Goal: Transaction & Acquisition: Purchase product/service

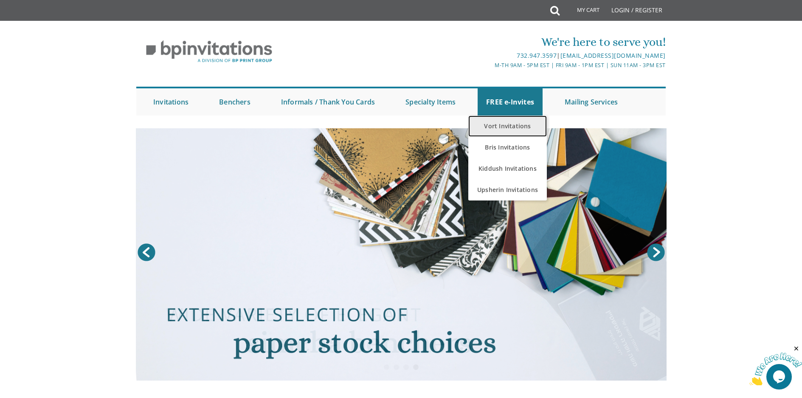
click at [513, 123] on link "Vort Invitations" at bounding box center [507, 125] width 79 height 21
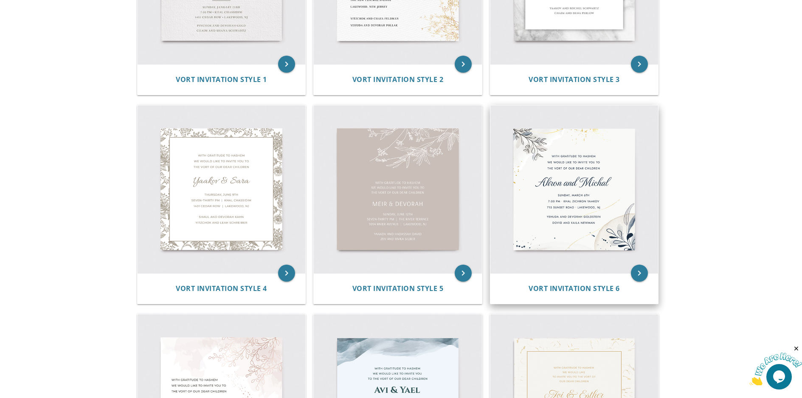
scroll to position [297, 0]
click at [615, 196] on img at bounding box center [574, 189] width 168 height 168
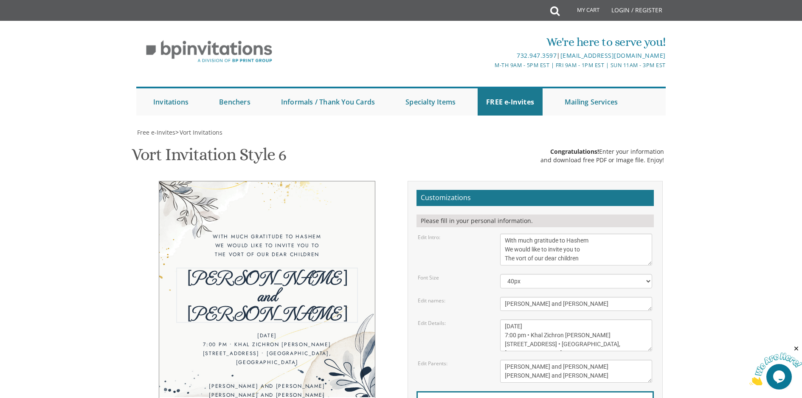
drag, startPoint x: 561, startPoint y: 177, endPoint x: 495, endPoint y: 173, distance: 66.0
click at [495, 297] on div "Ahron and Michal" at bounding box center [576, 304] width 165 height 14
type textarea "Mordechai & Rivka"
drag, startPoint x: 748, startPoint y: 153, endPoint x: 747, endPoint y: 144, distance: 8.5
click at [747, 146] on body "My Cart Total: View Cart Item(s) Submit My Cart Total: View Cart Item(s) Login …" at bounding box center [401, 349] width 802 height 698
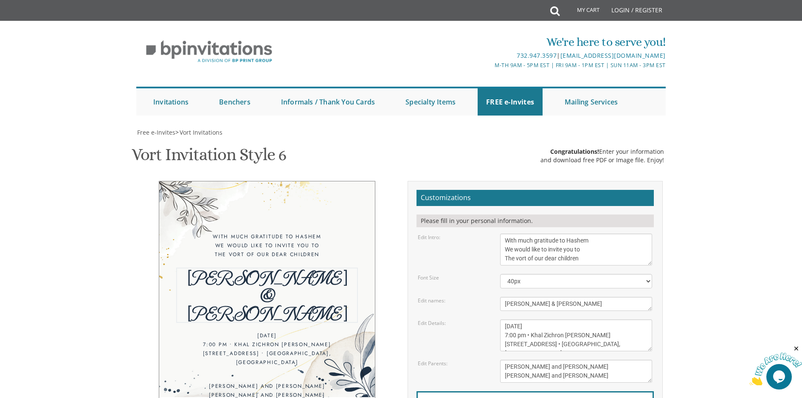
drag, startPoint x: 564, startPoint y: 176, endPoint x: 494, endPoint y: 163, distance: 71.1
click at [494, 190] on form "Customizations Please fill in your personal information. Edit Intro: With much …" at bounding box center [535, 324] width 237 height 268
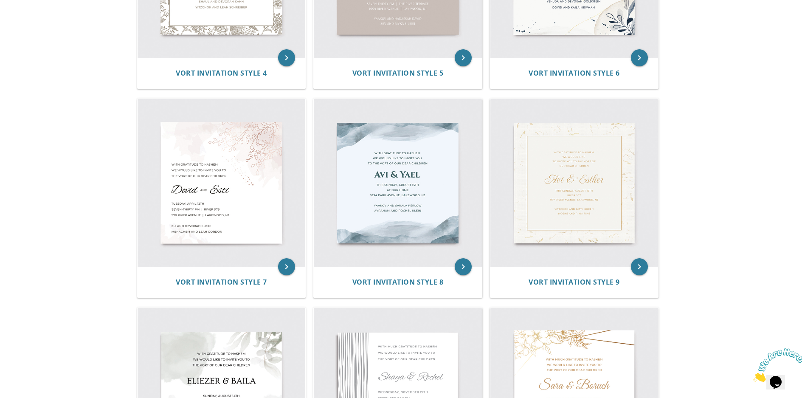
scroll to position [425, 0]
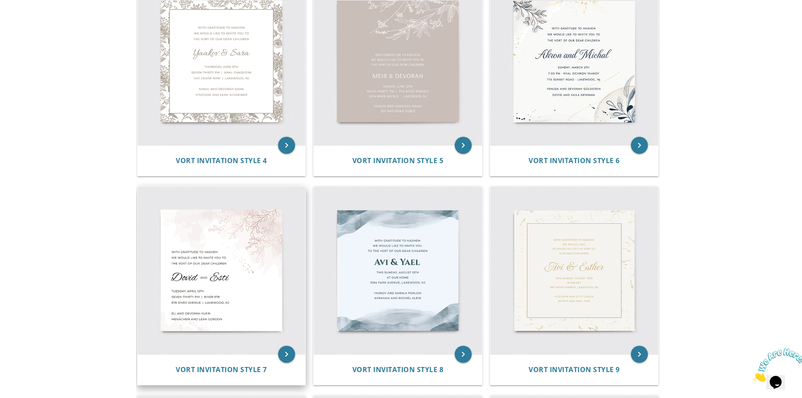
click at [238, 227] on img at bounding box center [222, 270] width 168 height 168
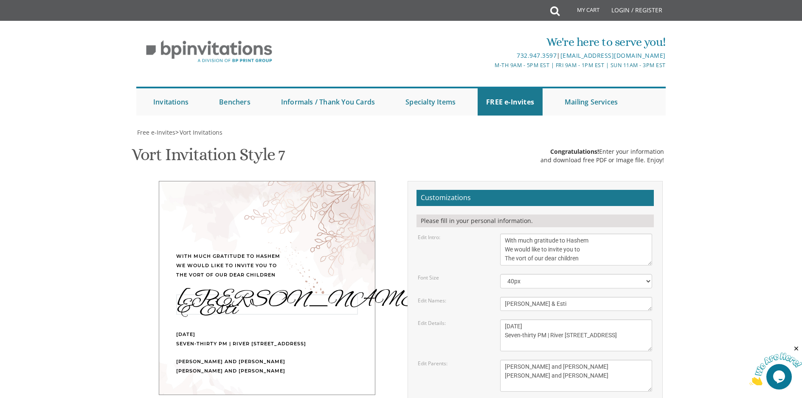
drag, startPoint x: 556, startPoint y: 177, endPoint x: 477, endPoint y: 174, distance: 79.0
click at [477, 297] on div "Edit Names: Dovid & Esti" at bounding box center [534, 304] width 247 height 14
type textarea "[PERSON_NAME] & [PERSON_NAME]"
click at [726, 180] on body "My Cart Total: View Cart Item(s) Submit My Cart Total: View Cart Item(s) Login …" at bounding box center [401, 353] width 802 height 707
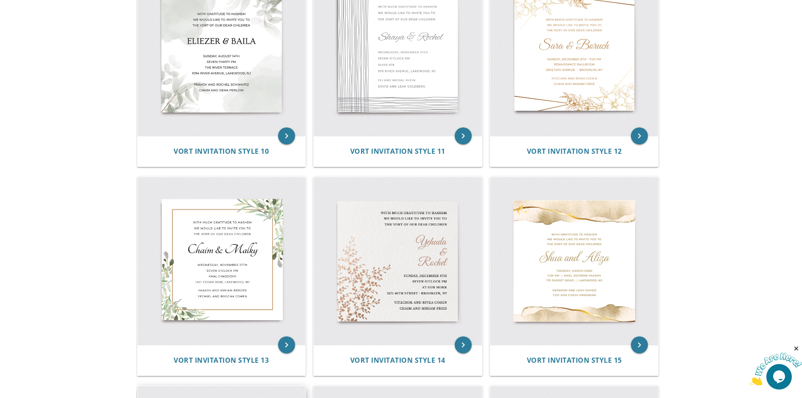
scroll to position [849, 0]
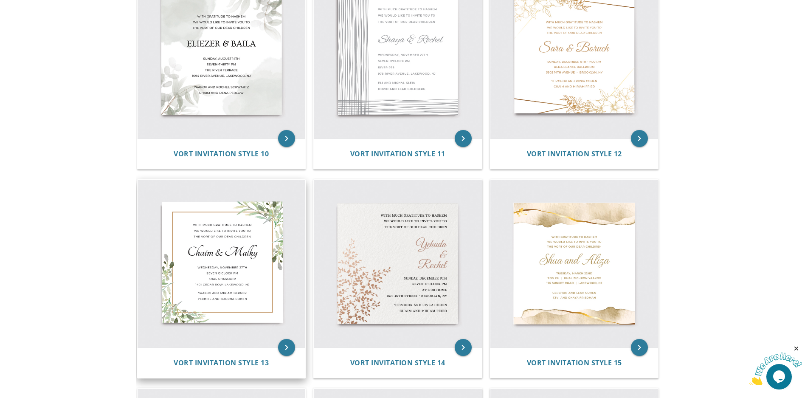
click at [239, 216] on img at bounding box center [222, 264] width 168 height 168
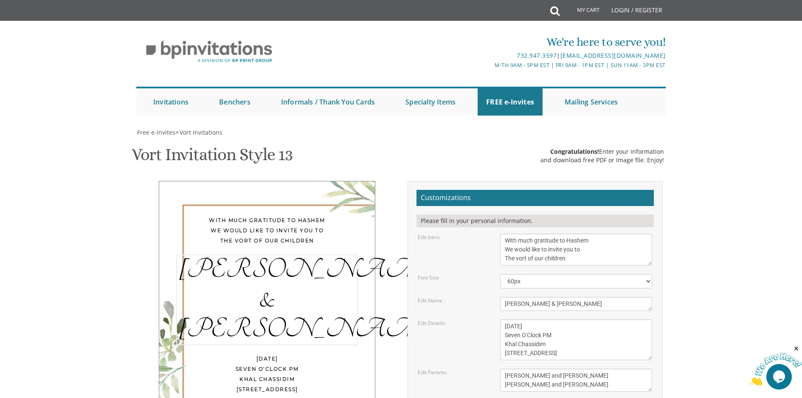
drag, startPoint x: 579, startPoint y: 174, endPoint x: 437, endPoint y: 166, distance: 142.0
click at [437, 190] on form "Customizations Please fill in your personal information. Edit Intro: With much …" at bounding box center [535, 328] width 237 height 277
type textarea "[PERSON_NAME] & [PERSON_NAME]"
click at [737, 106] on body "My Cart Total: View Cart Item(s) Submit My Cart Total: View Cart Item(s) Login …" at bounding box center [401, 353] width 802 height 707
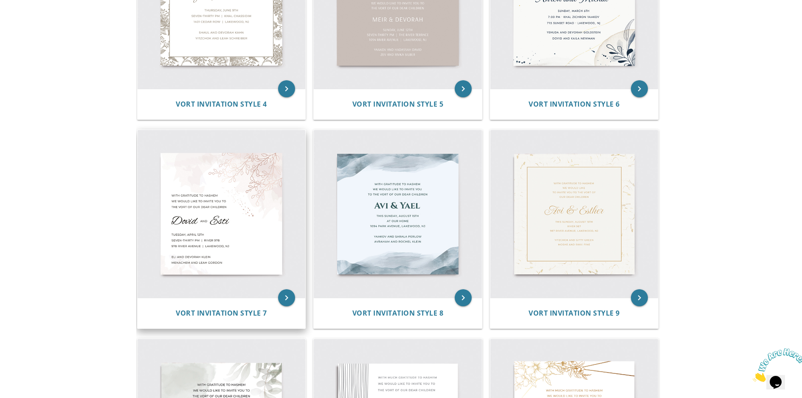
scroll to position [467, 0]
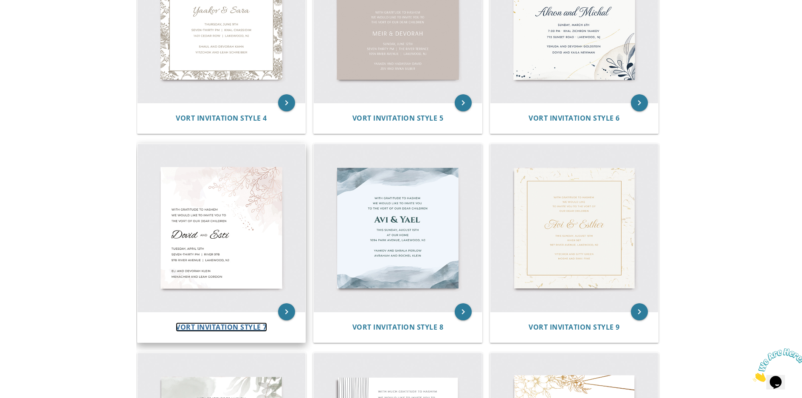
click at [246, 324] on span "Vort Invitation Style 7" at bounding box center [221, 326] width 91 height 9
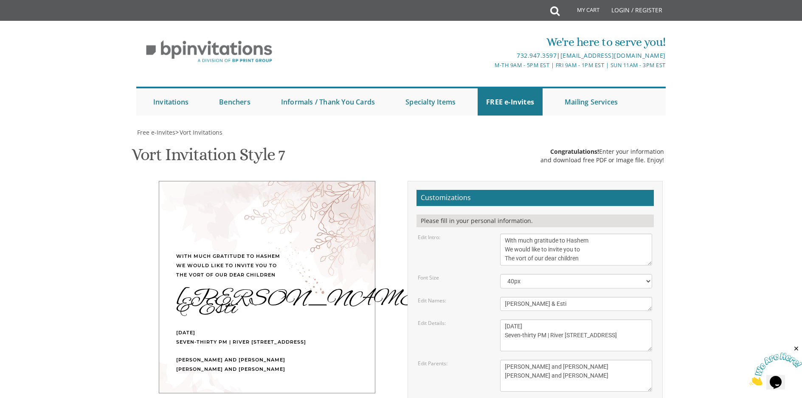
scroll to position [85, 0]
drag, startPoint x: 609, startPoint y: 216, endPoint x: 445, endPoint y: 198, distance: 164.4
click at [445, 198] on form "Customizations Please fill in your personal information. Edit Intro: With much …" at bounding box center [535, 328] width 237 height 277
click at [703, 129] on body "My Cart Total: View Cart Item(s) Submit My Cart Total: View Cart Item(s) Login …" at bounding box center [401, 353] width 802 height 707
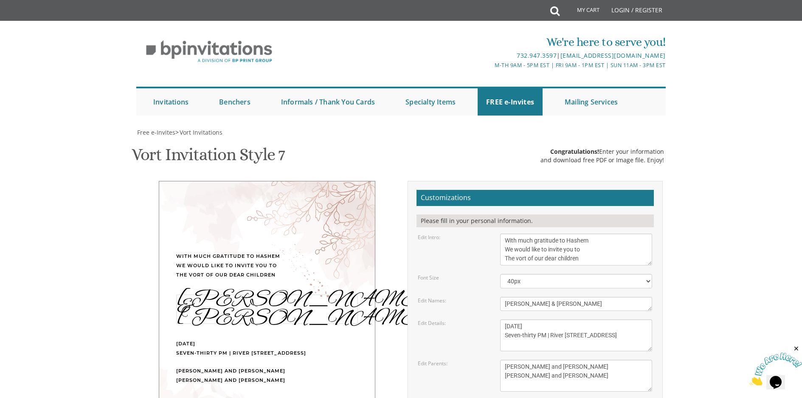
drag, startPoint x: 548, startPoint y: 218, endPoint x: 466, endPoint y: 217, distance: 82.4
click at [450, 297] on div "Edit Names: Dovid & Esti" at bounding box center [534, 304] width 247 height 14
click at [725, 73] on body "My Cart Total: View Cart Item(s) Submit My Cart Total: View Cart Item(s) Login …" at bounding box center [401, 353] width 802 height 707
drag, startPoint x: 573, startPoint y: 221, endPoint x: 469, endPoint y: 205, distance: 105.2
click at [464, 205] on form "Customizations Please fill in your personal information. Edit Intro: With much …" at bounding box center [535, 328] width 237 height 277
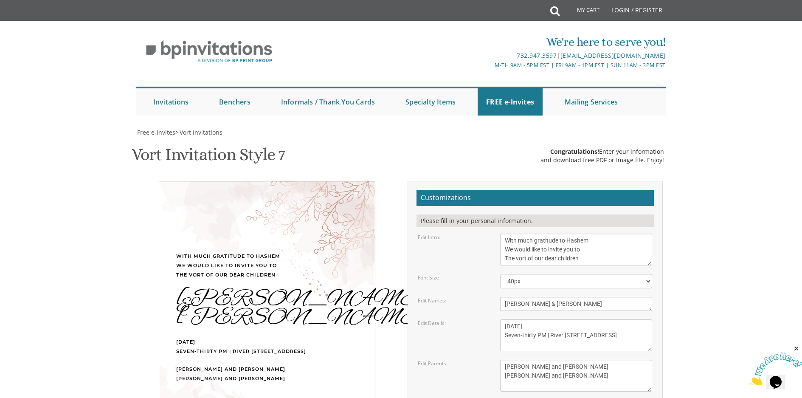
click at [684, 193] on body "My Cart Total: View Cart Item(s) Submit My Cart Total: View Cart Item(s) Login …" at bounding box center [401, 353] width 802 height 707
drag, startPoint x: 580, startPoint y: 222, endPoint x: 490, endPoint y: 214, distance: 90.8
click at [490, 297] on div "Edit Names: Dovid & Esti" at bounding box center [534, 304] width 247 height 14
type textarea "Avrohom Chaim & Tzipora"
click at [760, 171] on body "My Cart Total: View Cart Item(s) Submit My Cart Total: View Cart Item(s) Login …" at bounding box center [401, 353] width 802 height 707
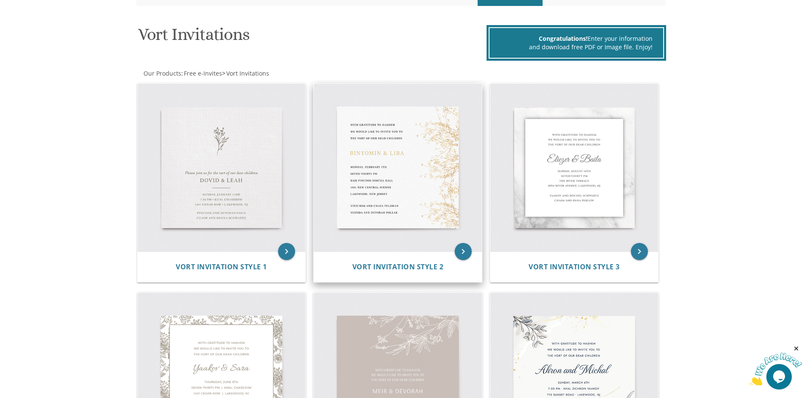
scroll to position [127, 0]
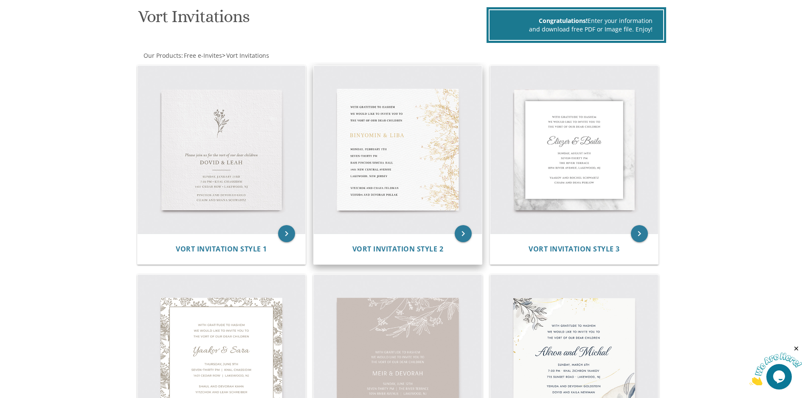
click at [411, 153] on img at bounding box center [398, 150] width 168 height 168
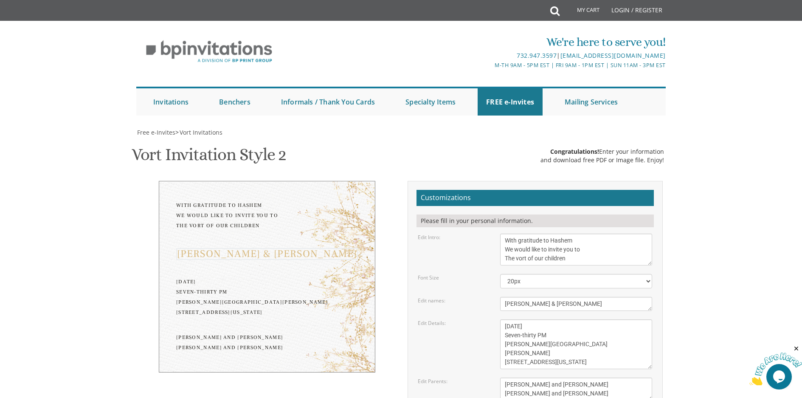
drag, startPoint x: 557, startPoint y: 134, endPoint x: 453, endPoint y: 128, distance: 104.2
click at [453, 297] on div "Edit names: [PERSON_NAME] & [PERSON_NAME]" at bounding box center [534, 304] width 247 height 14
click at [772, 120] on body "My Cart Total: View Cart Item(s) Submit My Cart Total: View Cart Item(s) Login …" at bounding box center [401, 358] width 802 height 716
drag, startPoint x: 561, startPoint y: 218, endPoint x: 457, endPoint y: 192, distance: 107.3
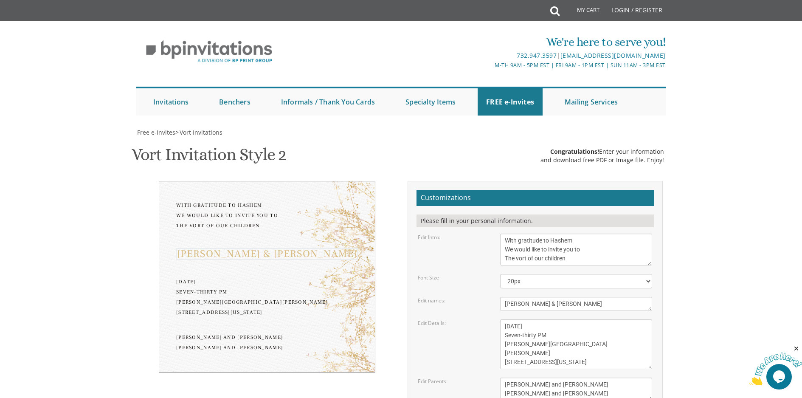
click at [454, 193] on form "Customizations Please fill in your personal information. Edit Intro: With grati…" at bounding box center [535, 333] width 237 height 286
click at [738, 177] on body "My Cart Total: View Cart Item(s) Submit My Cart Total: View Cart Item(s) Login …" at bounding box center [401, 358] width 802 height 716
drag, startPoint x: 586, startPoint y: 223, endPoint x: 483, endPoint y: 213, distance: 103.7
click at [483, 297] on div "Edit names: [PERSON_NAME] & [PERSON_NAME]" at bounding box center [534, 304] width 247 height 14
click at [719, 194] on body "My Cart Total: View Cart Item(s) Submit My Cart Total: View Cart Item(s) Login …" at bounding box center [401, 358] width 802 height 716
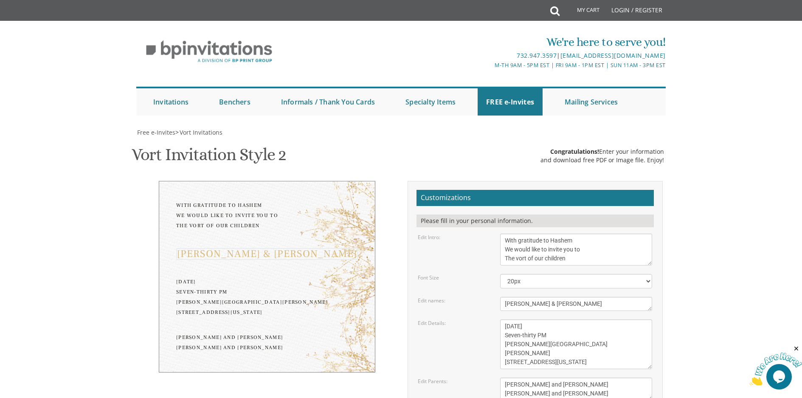
drag, startPoint x: 570, startPoint y: 217, endPoint x: 467, endPoint y: 196, distance: 105.8
click at [467, 196] on form "Customizations Please fill in your personal information. Edit Intro: With grati…" at bounding box center [535, 333] width 237 height 286
click at [689, 169] on body "My Cart Total: View Cart Item(s) Submit My Cart Total: View Cart Item(s) Login …" at bounding box center [401, 358] width 802 height 716
drag, startPoint x: 584, startPoint y: 220, endPoint x: 491, endPoint y: 203, distance: 94.6
click at [491, 203] on form "Customizations Please fill in your personal information. Edit Intro: With grati…" at bounding box center [535, 333] width 237 height 286
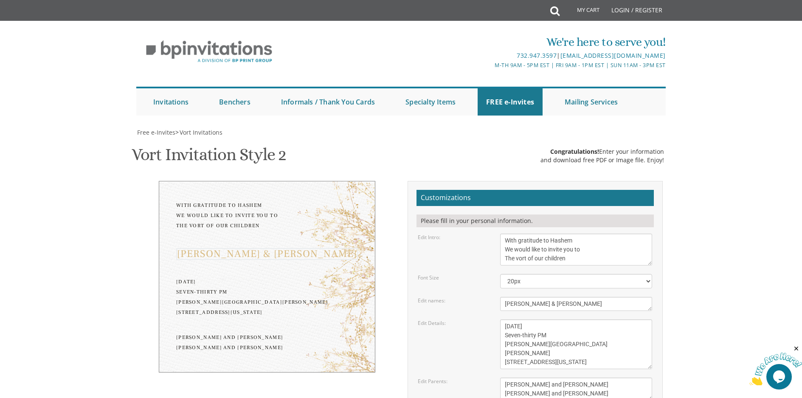
click at [699, 174] on body "My Cart Total: View Cart Item(s) Submit My Cart Total: View Cart Item(s) Login …" at bounding box center [401, 358] width 802 height 716
drag, startPoint x: 570, startPoint y: 220, endPoint x: 497, endPoint y: 218, distance: 73.1
click at [497, 297] on div "[PERSON_NAME] & [PERSON_NAME]" at bounding box center [576, 304] width 165 height 14
click at [747, 176] on body "My Cart Total: View Cart Item(s) Submit My Cart Total: View Cart Item(s) Login …" at bounding box center [401, 358] width 802 height 716
drag, startPoint x: 574, startPoint y: 217, endPoint x: 456, endPoint y: 197, distance: 119.3
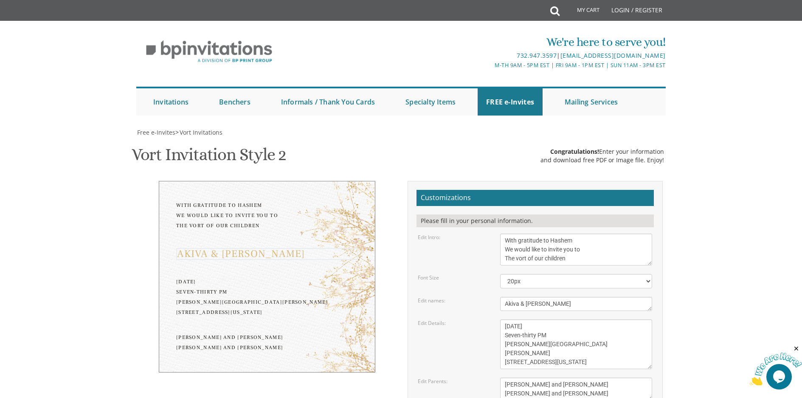
click at [456, 197] on form "Customizations Please fill in your personal information. Edit Intro: With grati…" at bounding box center [535, 333] width 237 height 286
type textarea "A"
click at [703, 162] on body "My Cart Total: View Cart Item(s) Submit My Cart Total: View Cart Item(s) Login …" at bounding box center [401, 358] width 802 height 716
drag, startPoint x: 541, startPoint y: 220, endPoint x: 504, endPoint y: 218, distance: 37.0
click at [504, 297] on textarea "[PERSON_NAME] & [PERSON_NAME]" at bounding box center [576, 304] width 152 height 14
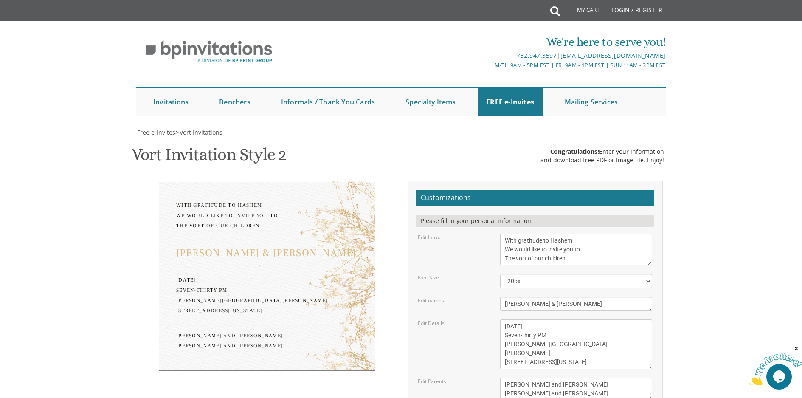
click at [721, 183] on body "My Cart Total: View Cart Item(s) Submit My Cart Total: View Cart Item(s) Login …" at bounding box center [401, 358] width 802 height 716
click at [510, 297] on textarea "[PERSON_NAME] & [PERSON_NAME]" at bounding box center [576, 304] width 152 height 14
click at [512, 297] on textarea "[PERSON_NAME] & [PERSON_NAME]" at bounding box center [576, 304] width 152 height 14
type textarea "[PERSON_NAME] & [PERSON_NAME]"
click at [702, 178] on body "My Cart Total: View Cart Item(s) Submit My Cart Total: View Cart Item(s) Login …" at bounding box center [401, 358] width 802 height 716
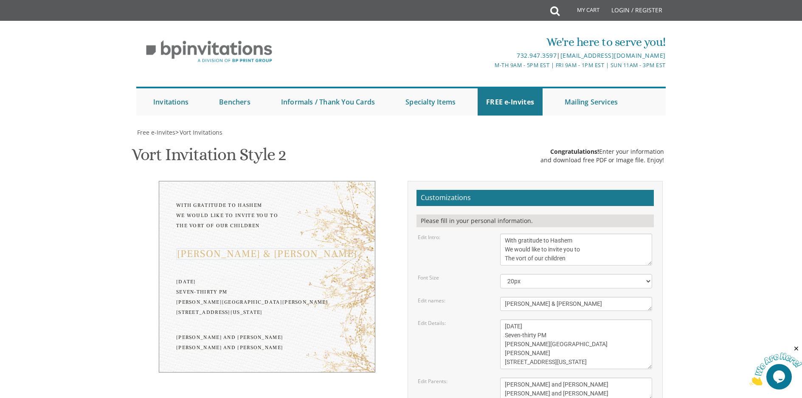
drag, startPoint x: 577, startPoint y: 221, endPoint x: 496, endPoint y: 221, distance: 80.2
click at [496, 297] on div "[PERSON_NAME] & [PERSON_NAME]" at bounding box center [576, 304] width 165 height 14
click at [743, 186] on body "My Cart Total: View Cart Item(s) Submit My Cart Total: View Cart Item(s) Login …" at bounding box center [401, 358] width 802 height 716
drag, startPoint x: 563, startPoint y: 223, endPoint x: 427, endPoint y: 205, distance: 137.5
click at [422, 205] on form "Customizations Please fill in your personal information. Edit Intro: With grati…" at bounding box center [535, 333] width 237 height 286
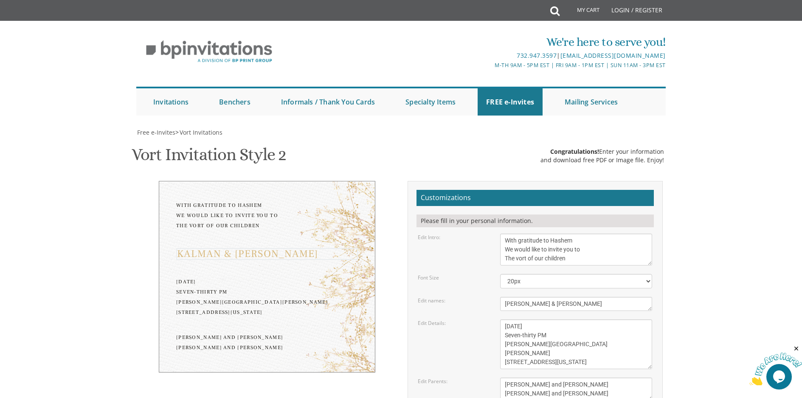
click at [723, 154] on body "My Cart Total: View Cart Item(s) Submit My Cart Total: View Cart Item(s) Login …" at bounding box center [401, 358] width 802 height 716
drag, startPoint x: 560, startPoint y: 217, endPoint x: 480, endPoint y: 210, distance: 80.6
click at [480, 210] on form "Customizations Please fill in your personal information. Edit Intro: With grati…" at bounding box center [535, 333] width 237 height 286
type textarea "Y"
click at [773, 197] on body "My Cart Total: View Cart Item(s) Submit My Cart Total: View Cart Item(s) Login …" at bounding box center [401, 358] width 802 height 716
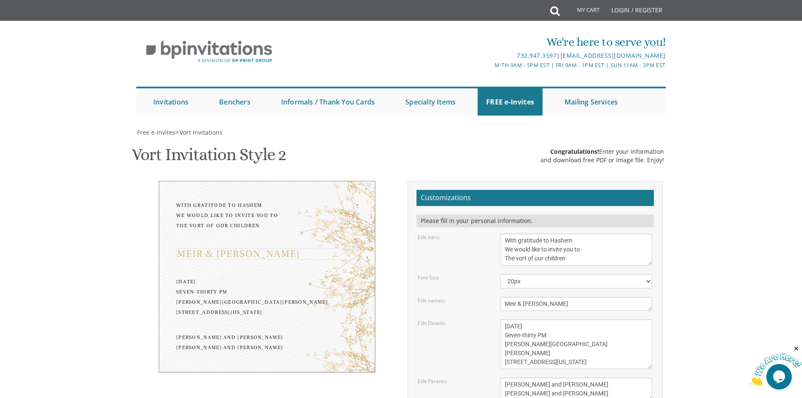
drag, startPoint x: 572, startPoint y: 222, endPoint x: 485, endPoint y: 221, distance: 86.6
click at [485, 297] on div "Edit names: [PERSON_NAME] & [PERSON_NAME]" at bounding box center [534, 304] width 247 height 14
click at [757, 217] on body "My Cart Total: View Cart Item(s) Submit My Cart Total: View Cart Item(s) Login …" at bounding box center [401, 358] width 802 height 716
click at [597, 297] on textarea "[PERSON_NAME] & [PERSON_NAME]" at bounding box center [576, 304] width 152 height 14
type textarea "[PERSON_NAME] & [PERSON_NAME]"
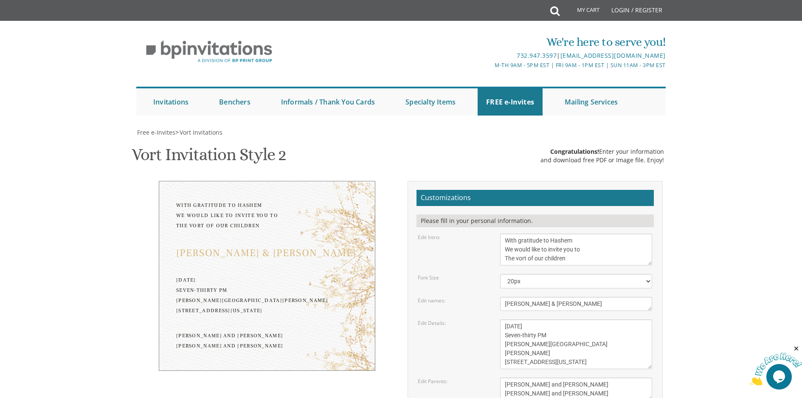
click at [771, 148] on body "My Cart Total: View Cart Item(s) Submit My Cart Total: View Cart Item(s) Login …" at bounding box center [401, 358] width 802 height 716
drag, startPoint x: 489, startPoint y: 206, endPoint x: 375, endPoint y: 187, distance: 115.4
click at [369, 191] on div "With gratitude to Hashem We would like to invite you to The vort of our childre…" at bounding box center [401, 336] width 536 height 310
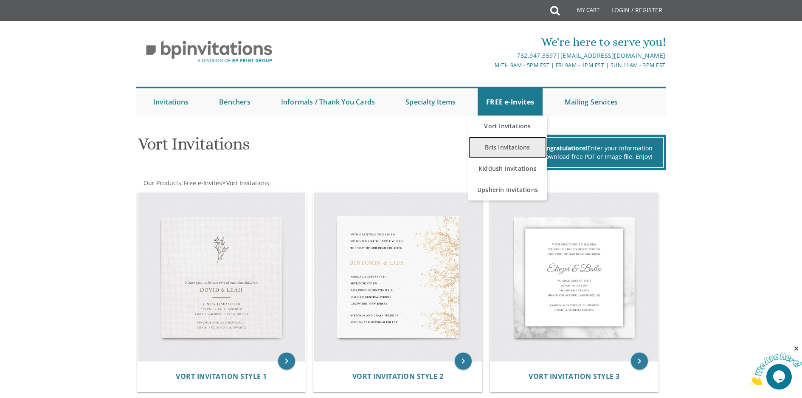
click at [509, 141] on link "Bris Invitations" at bounding box center [507, 147] width 79 height 21
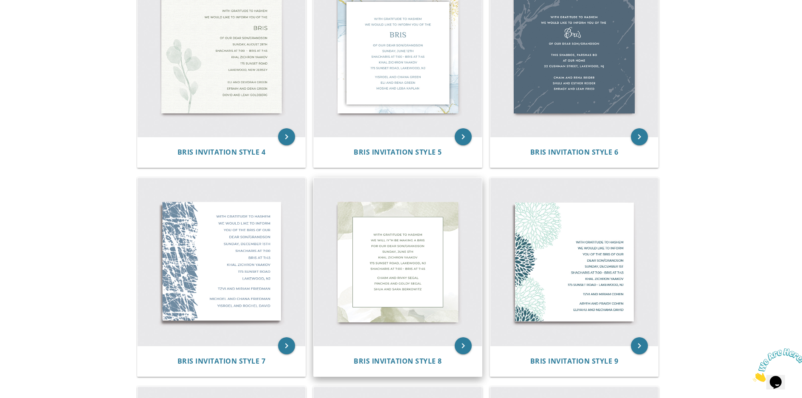
scroll to position [255, 0]
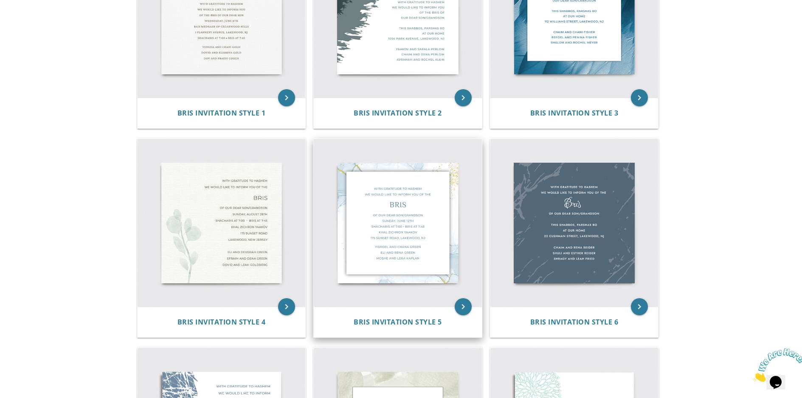
click at [379, 190] on img at bounding box center [398, 223] width 168 height 168
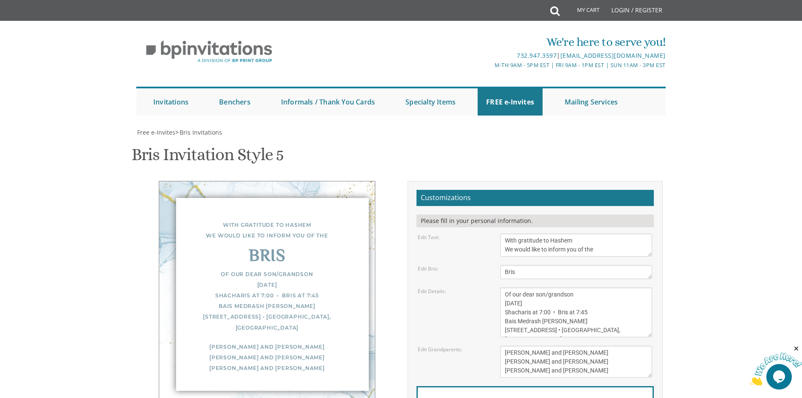
scroll to position [127, 0]
drag, startPoint x: 576, startPoint y: 225, endPoint x: 497, endPoint y: 224, distance: 79.4
click at [497, 346] on div "Yisroel and Chana Green Eli and Rena Green Moshe and Leba Kaplan" at bounding box center [576, 362] width 165 height 32
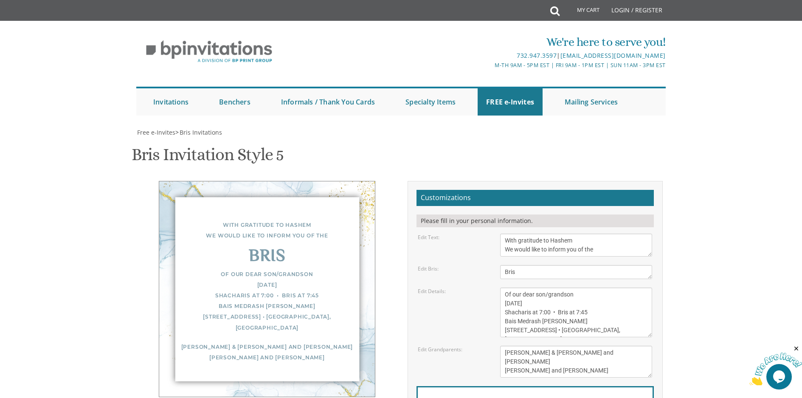
drag, startPoint x: 719, startPoint y: 181, endPoint x: 727, endPoint y: 181, distance: 7.6
click at [719, 181] on body "My Cart Total: View Cart Item(s) Submit My Cart Total: View Cart Item(s) Login …" at bounding box center [401, 346] width 802 height 693
click at [560, 346] on textarea "Yisroel and Chana Green Eli and Rena Green Moshe and Leba Kaplan" at bounding box center [576, 362] width 152 height 32
drag, startPoint x: 557, startPoint y: 235, endPoint x: 501, endPoint y: 234, distance: 56.5
click at [501, 346] on textarea "Yisroel and Chana Green Eli and Rena Green Moshe and Leba Kaplan" at bounding box center [576, 362] width 152 height 32
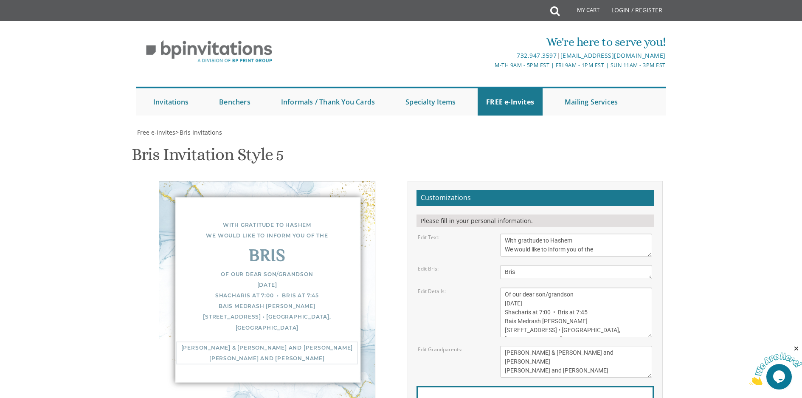
click at [574, 346] on textarea "Yisroel and Chana Green Eli and Rena Green Moshe and Leba Kaplan" at bounding box center [576, 362] width 152 height 32
type textarea "Aryeh & Gitty Rockove Eli and Rena Green Moshe and Leba Kaplan"
click at [732, 183] on body "My Cart Total: View Cart Item(s) Submit My Cart Total: View Cart Item(s) Login …" at bounding box center [401, 346] width 802 height 693
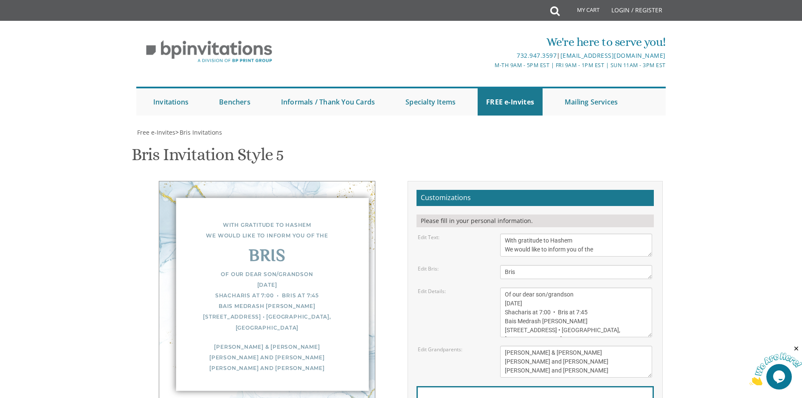
scroll to position [0, 0]
click at [512, 189] on link "Upsherin Invitations" at bounding box center [507, 189] width 79 height 21
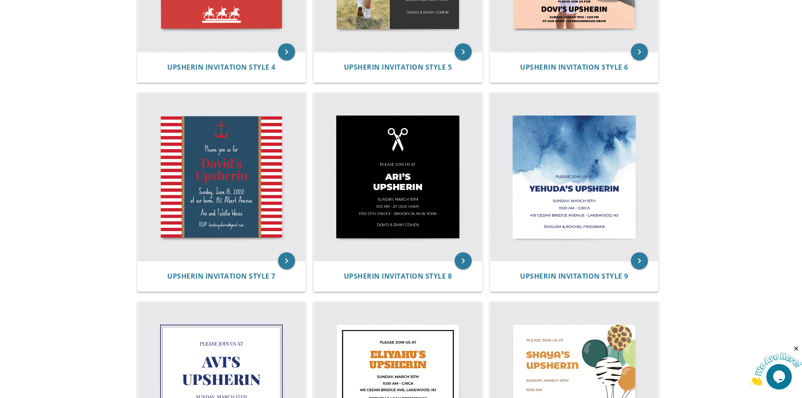
scroll to position [722, 0]
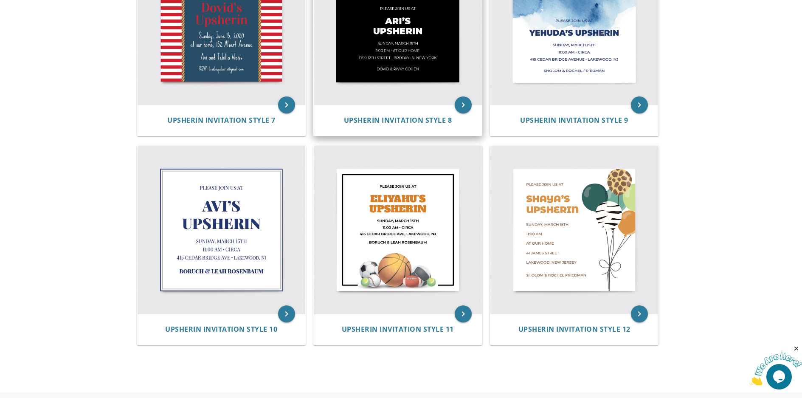
scroll to position [580, 0]
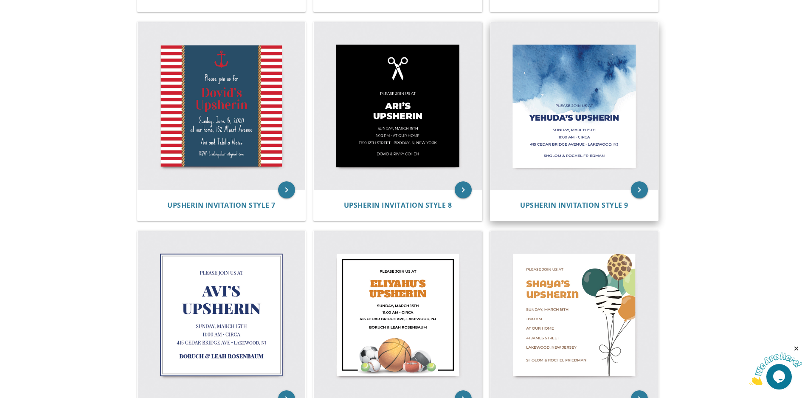
click at [555, 125] on img at bounding box center [574, 106] width 168 height 168
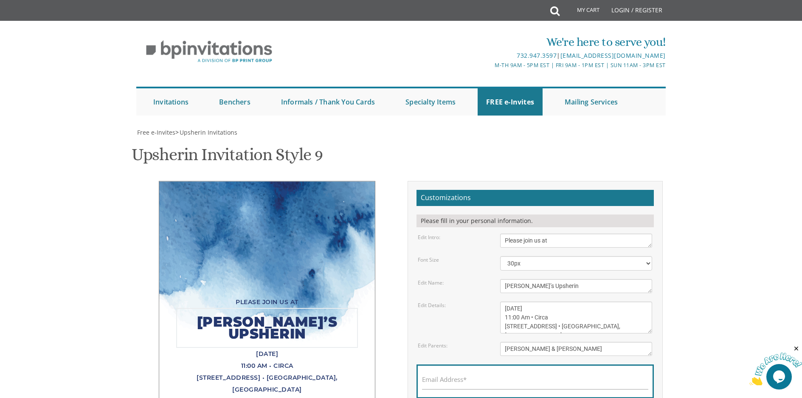
drag, startPoint x: 524, startPoint y: 244, endPoint x: 498, endPoint y: 242, distance: 25.1
click at [498, 279] on div "Yehuda’s Upsherin" at bounding box center [576, 286] width 165 height 14
click at [753, 160] on body "My Cart Total: View Cart Item(s) Submit My Cart Total: View Cart Item(s) Login …" at bounding box center [401, 335] width 802 height 671
drag, startPoint x: 522, startPoint y: 245, endPoint x: 502, endPoint y: 241, distance: 20.3
click at [502, 279] on textarea "Yehuda’s Upsherin" at bounding box center [576, 286] width 152 height 14
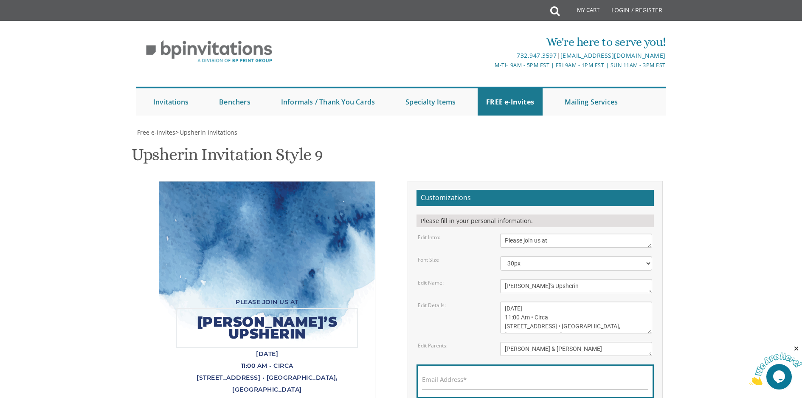
click at [751, 170] on body "My Cart Total: View Cart Item(s) Submit My Cart Total: View Cart Item(s) Login …" at bounding box center [401, 335] width 802 height 671
drag, startPoint x: 525, startPoint y: 246, endPoint x: 504, endPoint y: 242, distance: 21.5
click at [503, 279] on textarea "Yehuda’s Upsherin" at bounding box center [576, 286] width 152 height 14
click at [527, 279] on textarea "Yehuda’s Upsherin" at bounding box center [576, 286] width 152 height 14
drag, startPoint x: 526, startPoint y: 243, endPoint x: 502, endPoint y: 242, distance: 23.4
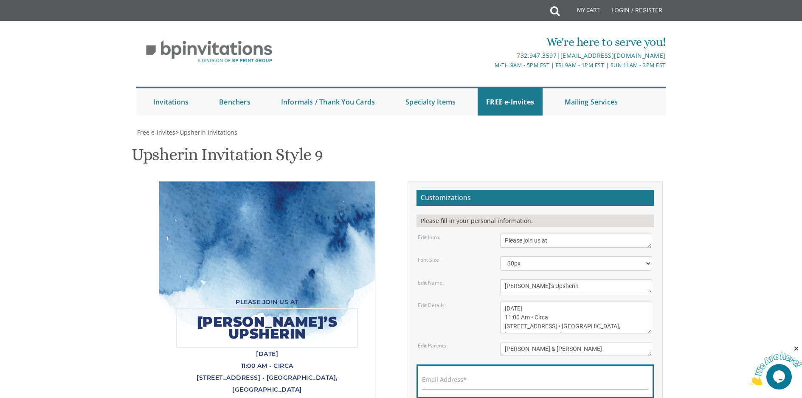
click at [502, 279] on textarea "Yehuda’s Upsherin" at bounding box center [576, 286] width 152 height 14
click at [686, 219] on body "My Cart Total: View Cart Item(s) Submit My Cart Total: View Cart Item(s) Login …" at bounding box center [401, 335] width 802 height 671
drag, startPoint x: 546, startPoint y: 242, endPoint x: 526, endPoint y: 242, distance: 20.8
click at [526, 279] on textarea "Yehuda’s Upsherin" at bounding box center [576, 286] width 152 height 14
click at [729, 269] on body "My Cart Total: View Cart Item(s) Submit My Cart Total: View Cart Item(s) Login …" at bounding box center [401, 335] width 802 height 671
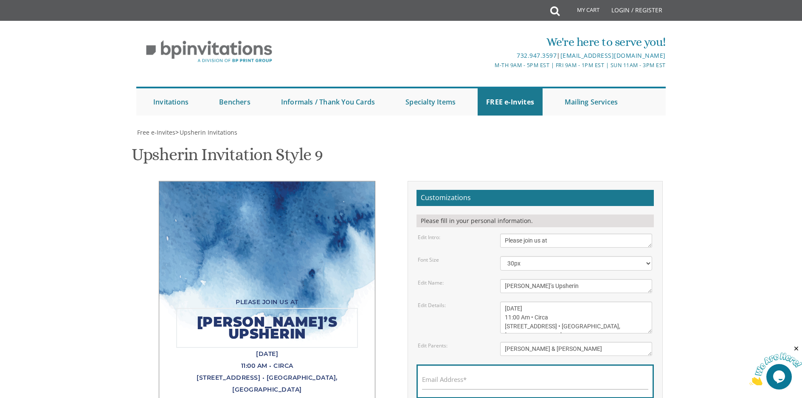
drag, startPoint x: 528, startPoint y: 244, endPoint x: 495, endPoint y: 243, distance: 32.3
click at [495, 279] on div "Yehuda’s Upsherin" at bounding box center [576, 286] width 165 height 14
click at [748, 211] on body "My Cart Total: View Cart Item(s) Submit My Cart Total: View Cart Item(s) Login …" at bounding box center [401, 335] width 802 height 671
drag, startPoint x: 535, startPoint y: 244, endPoint x: 482, endPoint y: 242, distance: 52.7
click at [482, 279] on div "Edit Name: Yehuda’s Upsherin" at bounding box center [534, 286] width 247 height 14
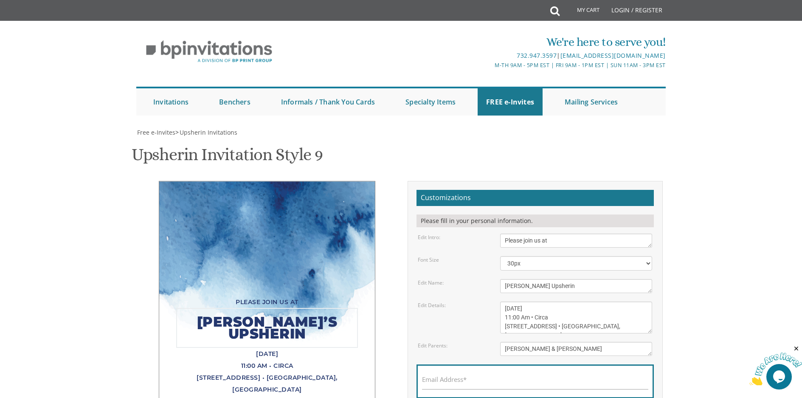
click at [719, 160] on body "My Cart Total: View Cart Item(s) Submit My Cart Total: View Cart Item(s) Login …" at bounding box center [401, 335] width 802 height 671
drag, startPoint x: 519, startPoint y: 245, endPoint x: 502, endPoint y: 245, distance: 17.0
click at [502, 279] on textarea "Yehuda’s Upsherin" at bounding box center [576, 286] width 152 height 14
click at [751, 110] on body "My Cart Total: View Cart Item(s) Submit My Cart Total: View Cart Item(s) Login …" at bounding box center [401, 335] width 802 height 671
drag, startPoint x: 524, startPoint y: 245, endPoint x: 491, endPoint y: 244, distance: 32.7
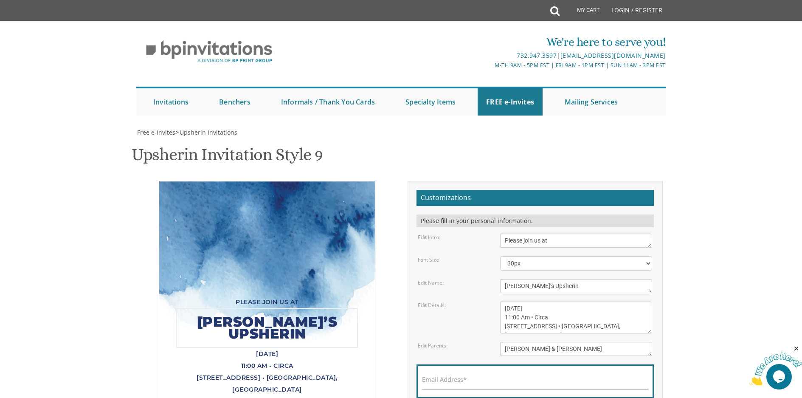
click at [491, 279] on div "Edit Name: Yehuda’s Upsherin" at bounding box center [534, 286] width 247 height 14
click at [716, 174] on body "My Cart Total: View Cart Item(s) Submit My Cart Total: View Cart Item(s) Login …" at bounding box center [401, 335] width 802 height 671
click at [506, 279] on textarea "Yehuda’s Upsherin" at bounding box center [576, 286] width 152 height 14
click at [747, 193] on body "My Cart Total: View Cart Item(s) Submit My Cart Total: View Cart Item(s) Login …" at bounding box center [401, 335] width 802 height 671
click at [535, 279] on textarea "Yehuda’s Upsherin" at bounding box center [576, 286] width 152 height 14
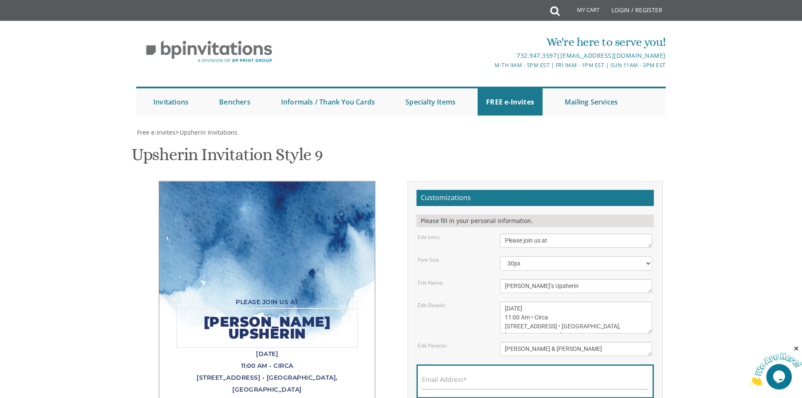
type textarea "Shmuel Aleksander’s Upsherin"
click at [770, 183] on body "My Cart Total: View Cart Item(s) Submit My Cart Total: View Cart Item(s) Login …" at bounding box center [401, 335] width 802 height 671
click at [612, 256] on select "20px 30px 40px 50px" at bounding box center [576, 263] width 152 height 14
click at [500, 256] on select "20px 30px 40px 50px" at bounding box center [576, 263] width 152 height 14
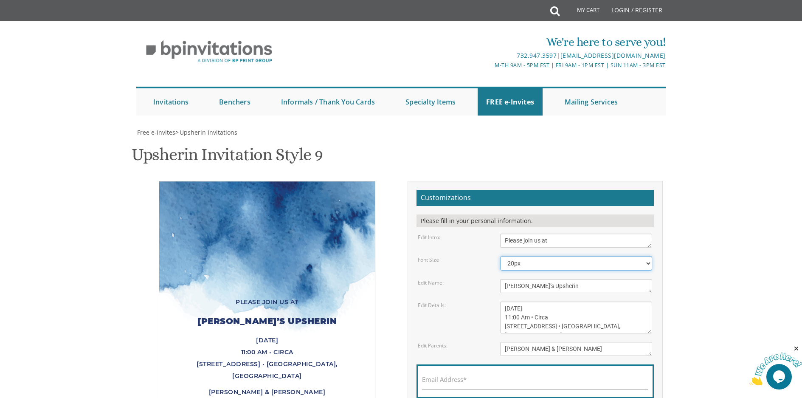
click at [608, 256] on select "20px 30px 40px 50px" at bounding box center [576, 263] width 152 height 14
click at [500, 256] on select "20px 30px 40px 50px" at bounding box center [576, 263] width 152 height 14
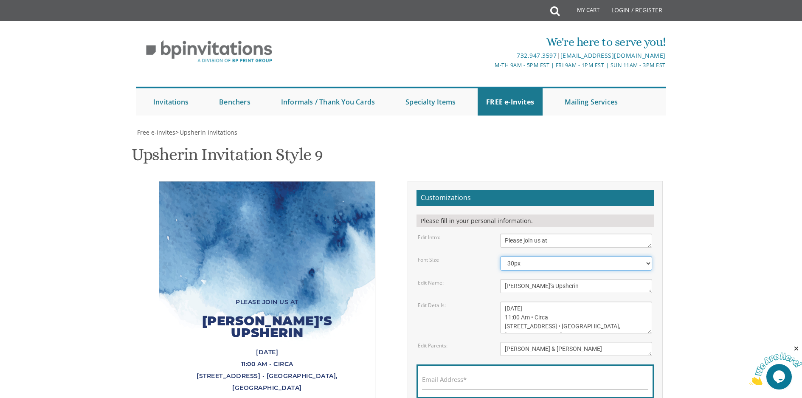
click at [602, 256] on select "20px 30px 40px 50px" at bounding box center [576, 263] width 152 height 14
click at [500, 256] on select "20px 30px 40px 50px" at bounding box center [576, 263] width 152 height 14
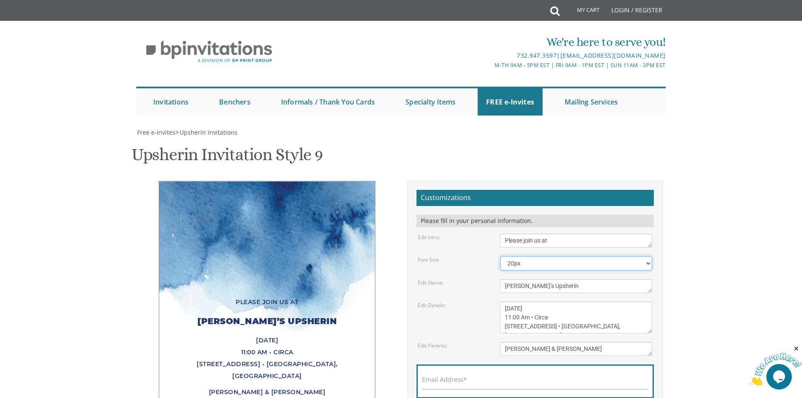
click at [597, 256] on select "20px 30px 40px 50px" at bounding box center [576, 263] width 152 height 14
select select "30px"
click at [500, 256] on select "20px 30px 40px 50px" at bounding box center [576, 263] width 152 height 14
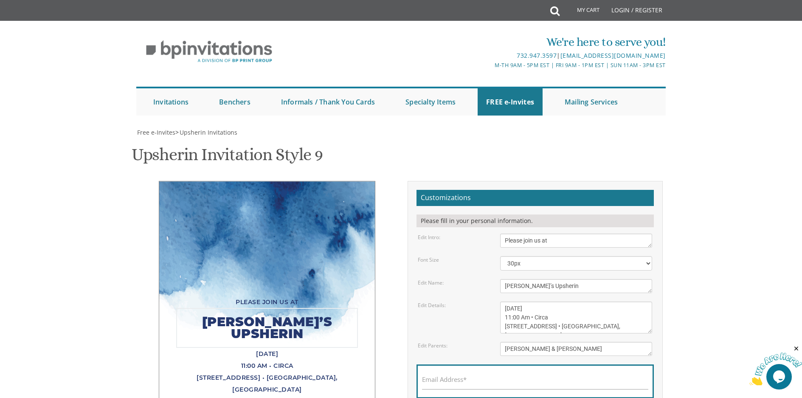
drag, startPoint x: 554, startPoint y: 244, endPoint x: 470, endPoint y: 233, distance: 84.8
click at [470, 233] on form "Customizations Please fill in your personal information. Edit Intro: Please joi…" at bounding box center [535, 310] width 237 height 241
type textarea "’s Upsherin"
